Goal: Transaction & Acquisition: Purchase product/service

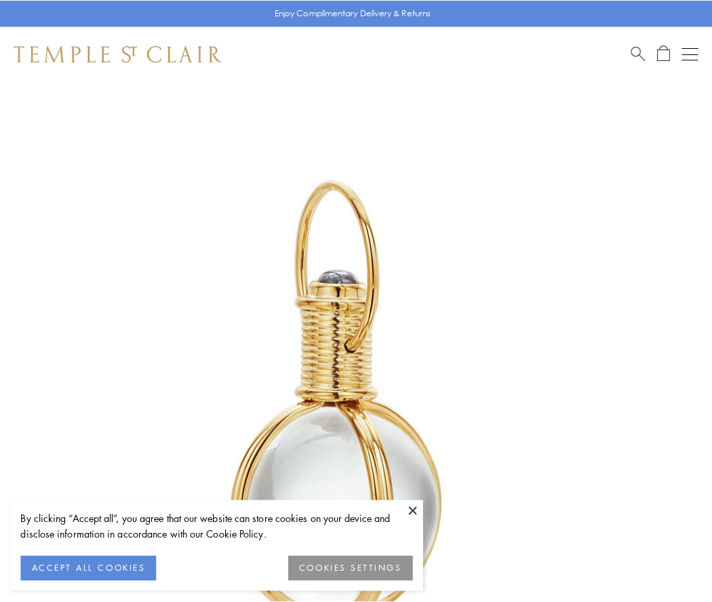
scroll to position [354, 0]
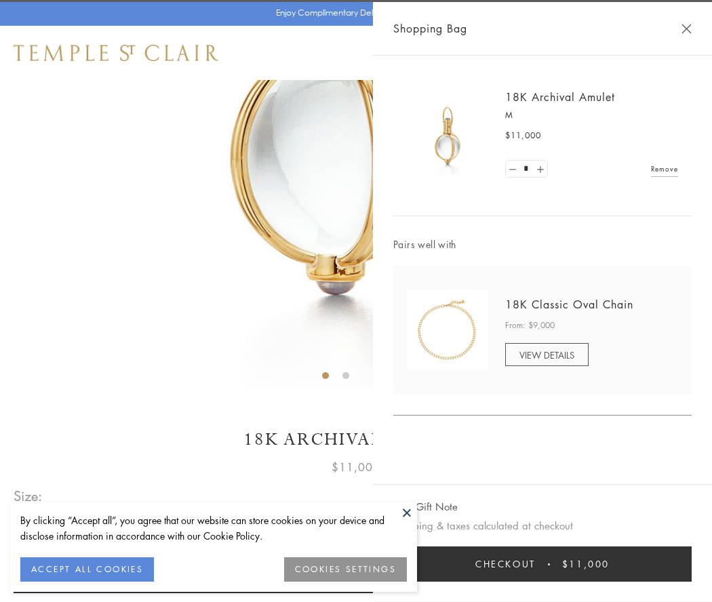
click at [543, 564] on button "Checkout $11,000" at bounding box center [542, 564] width 298 height 35
